Goal: Task Accomplishment & Management: Manage account settings

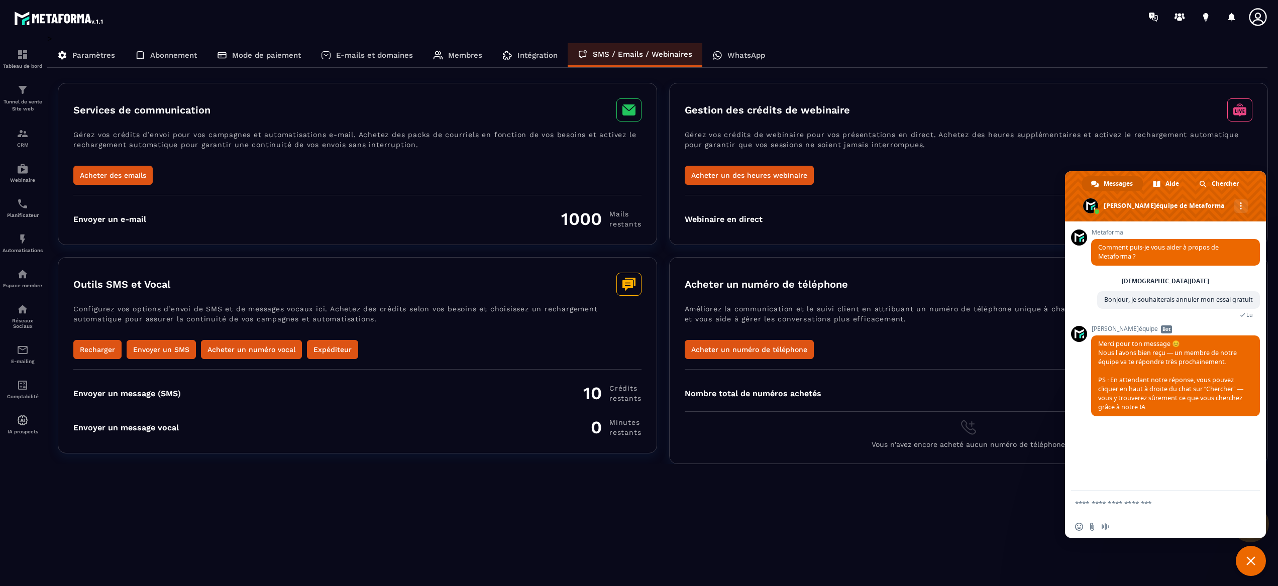
click at [167, 47] on div "Abonnement" at bounding box center [166, 55] width 82 height 24
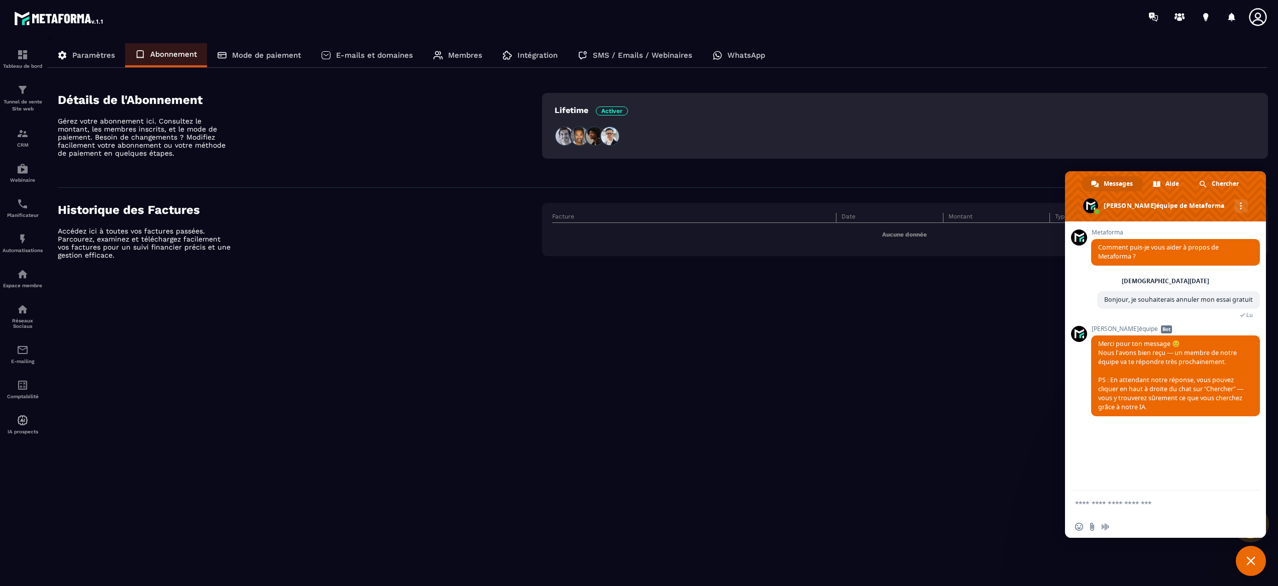
click at [84, 59] on p "Paramètres" at bounding box center [93, 55] width 43 height 9
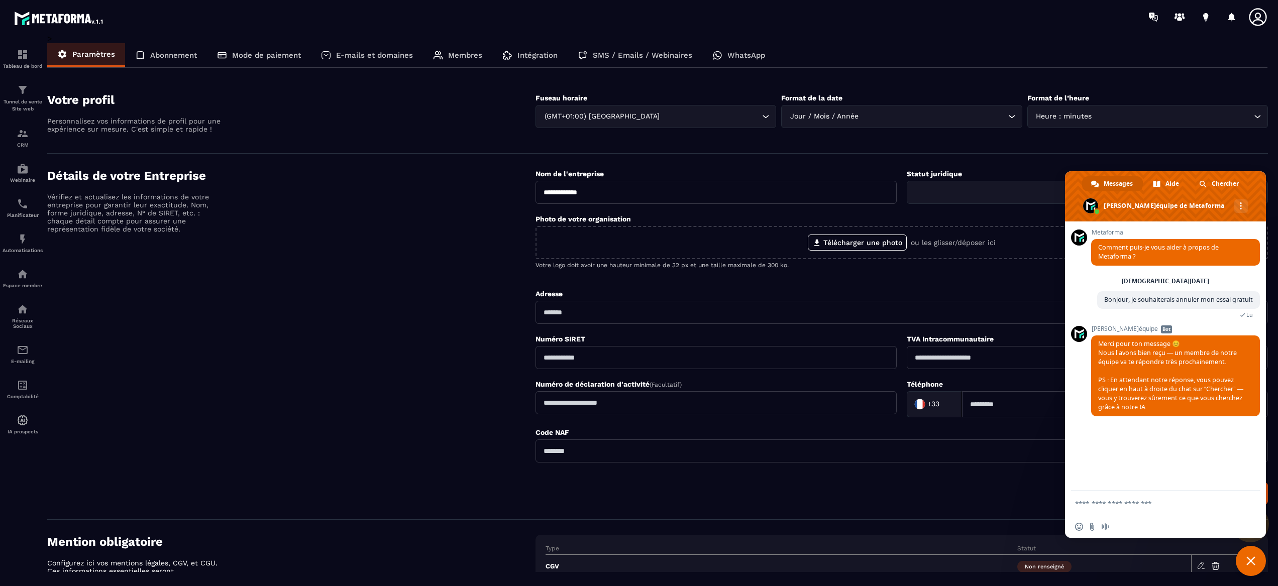
click at [166, 49] on div "Abonnement" at bounding box center [166, 55] width 82 height 24
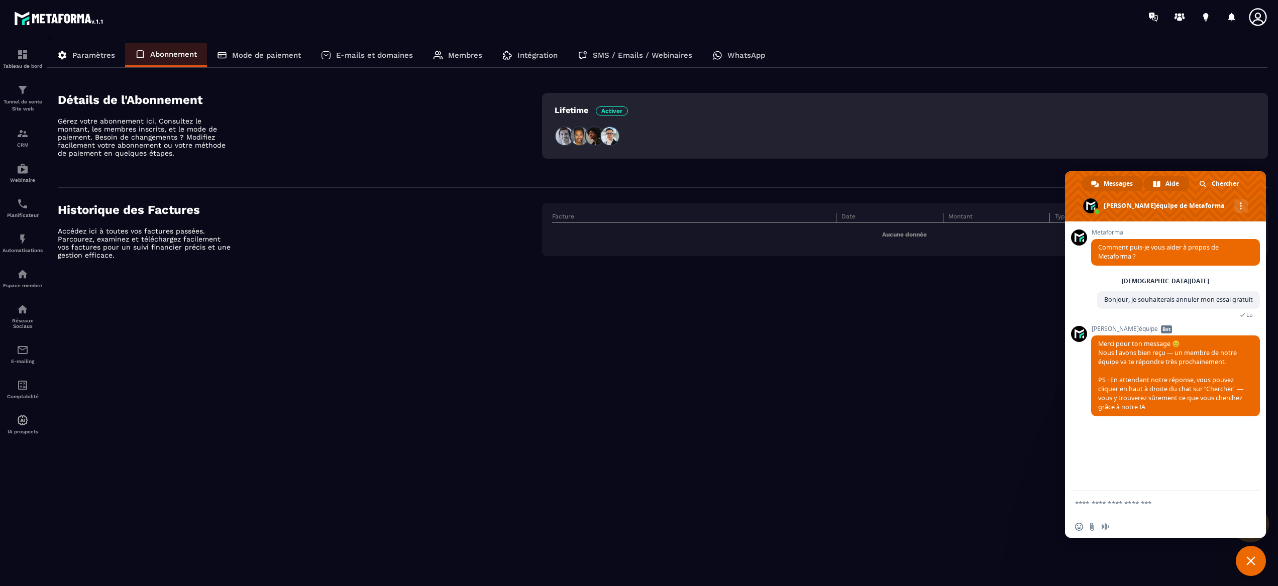
click at [1170, 188] on span "Aide" at bounding box center [1173, 183] width 14 height 15
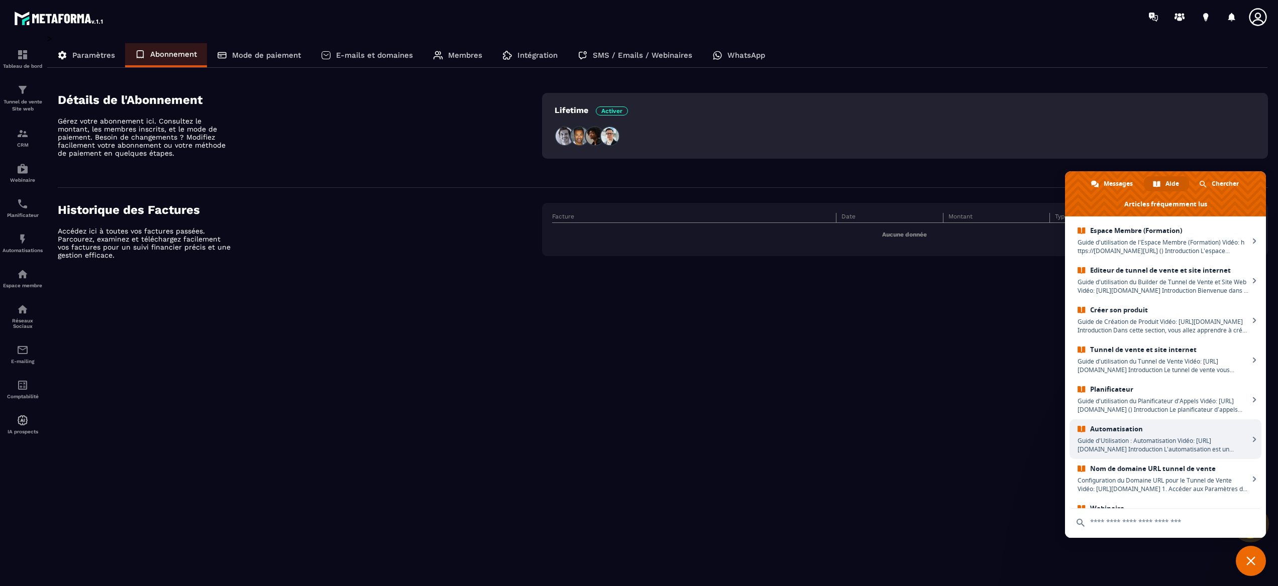
scroll to position [114, 0]
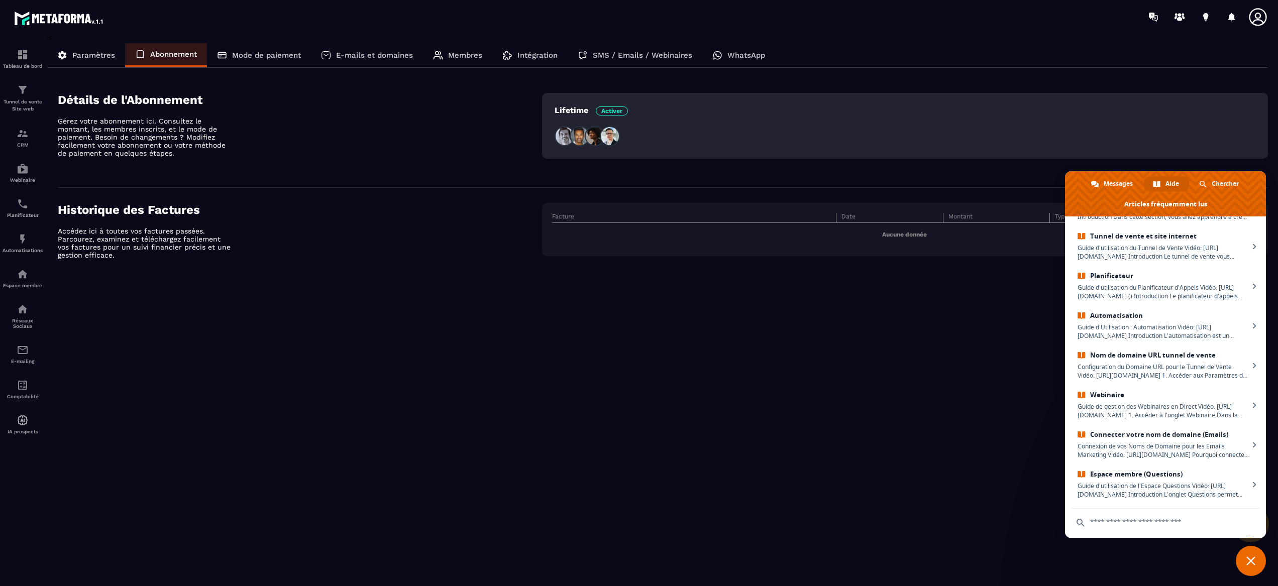
click at [1138, 521] on input "text" at bounding box center [1165, 522] width 189 height 27
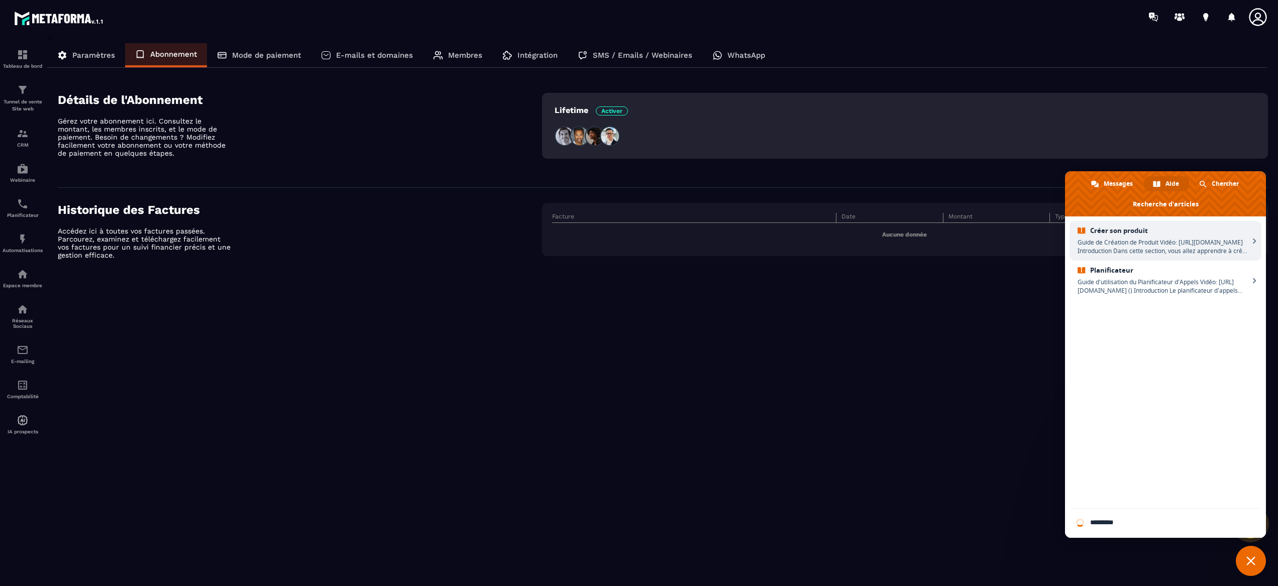
type input "**********"
drag, startPoint x: 1138, startPoint y: 520, endPoint x: 1022, endPoint y: 523, distance: 116.1
click at [1022, 523] on body "**********" at bounding box center [639, 333] width 1278 height 666
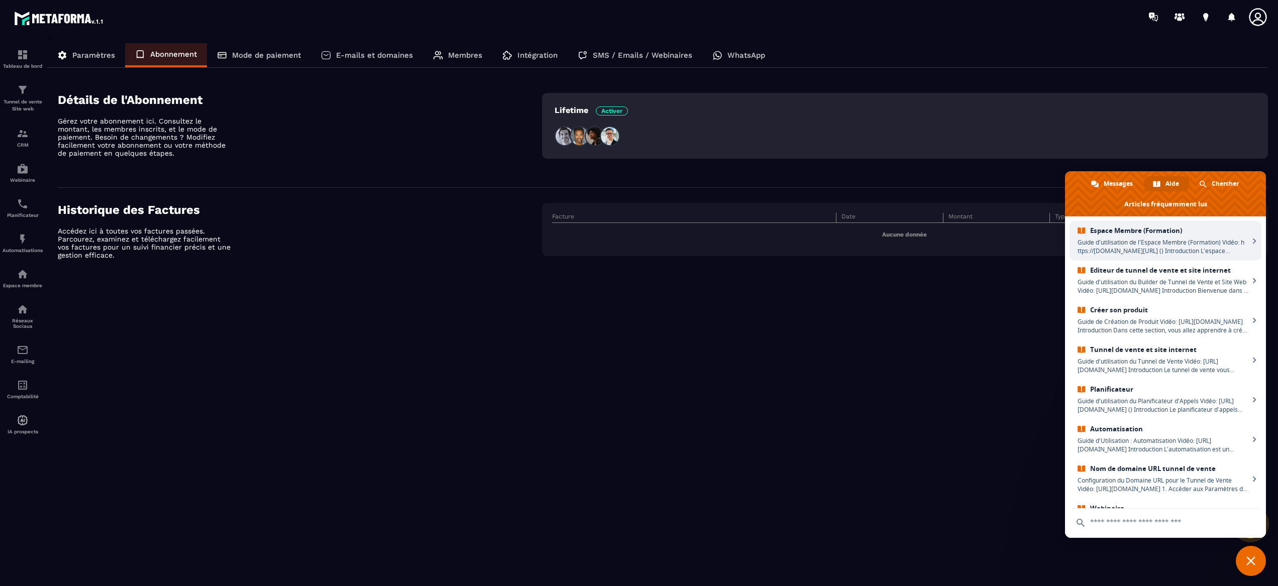
click at [903, 401] on div "> Paramètres Abonnement Mode de paiement E-mails et domaines Membres Intégratio…" at bounding box center [657, 303] width 1221 height 539
click at [963, 443] on div "> Paramètres Abonnement Mode de paiement E-mails et domaines Membres Intégratio…" at bounding box center [657, 303] width 1221 height 539
click at [1106, 178] on span "Messages" at bounding box center [1118, 183] width 29 height 15
